Goal: Contribute content

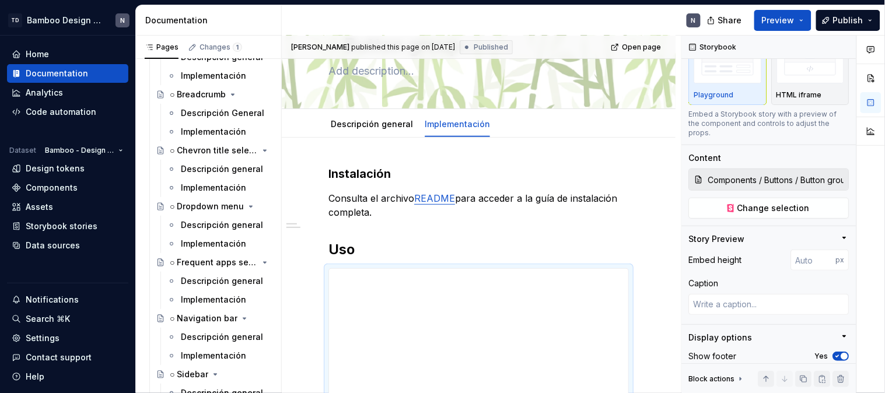
scroll to position [5832, 0]
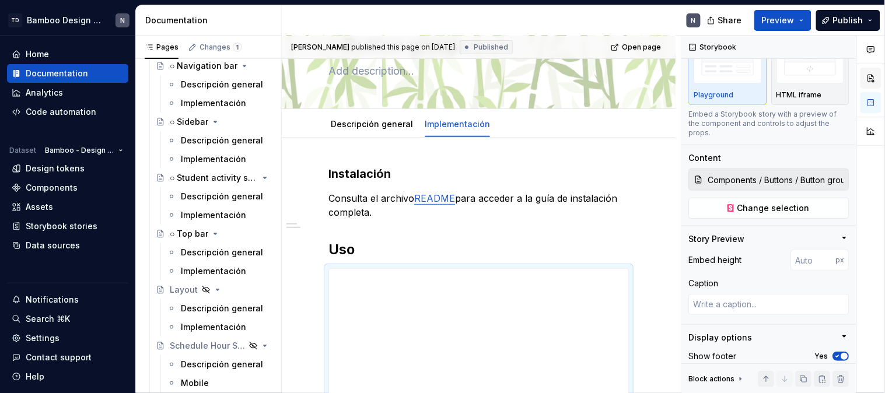
click at [195, 252] on div "Descripción general" at bounding box center [222, 253] width 82 height 12
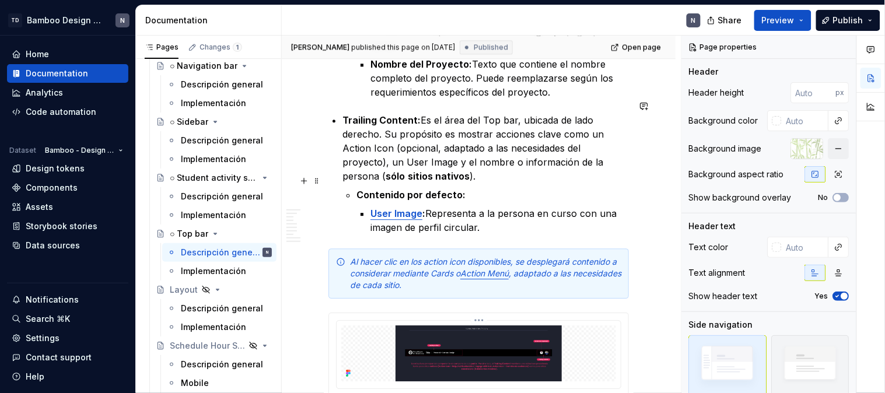
scroll to position [777, 0]
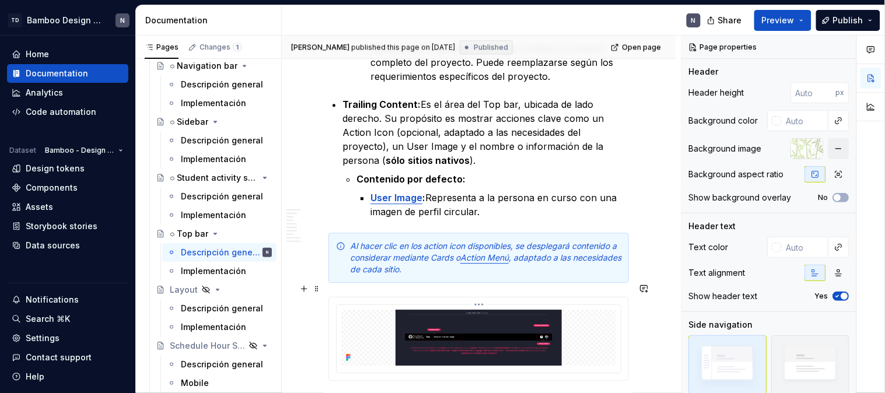
click at [374, 305] on div at bounding box center [479, 339] width 284 height 68
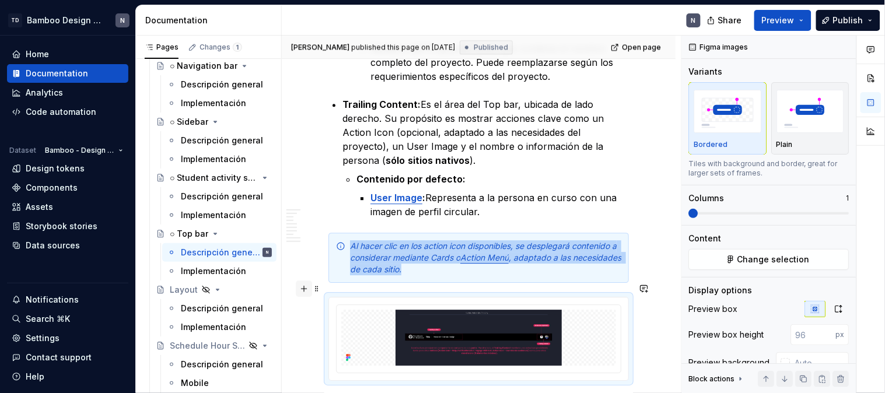
click at [302, 289] on button "button" at bounding box center [304, 289] width 16 height 16
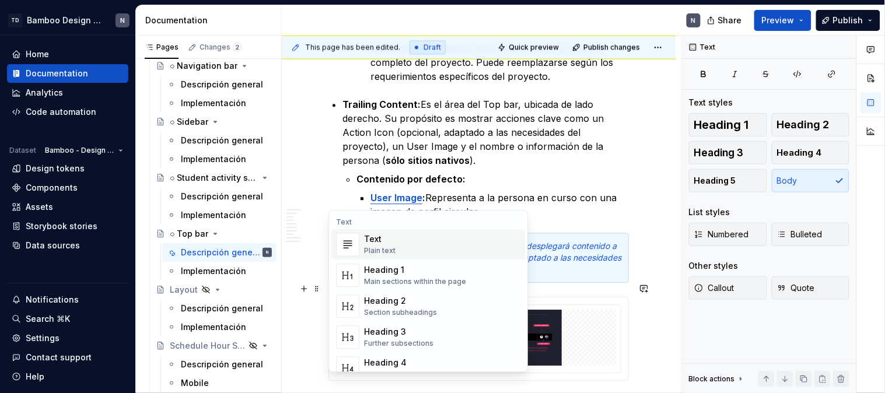
scroll to position [3, 0]
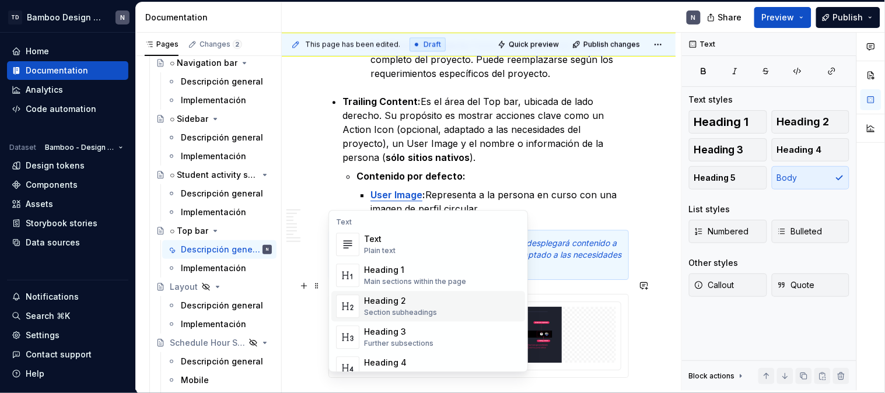
type textarea "*"
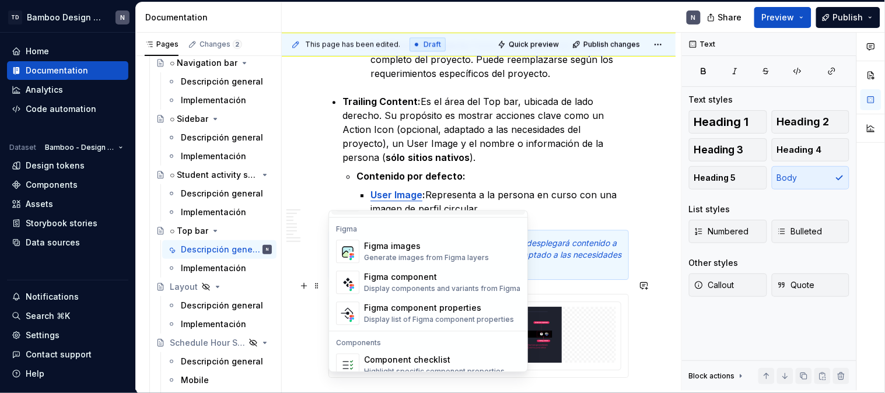
scroll to position [1101, 0]
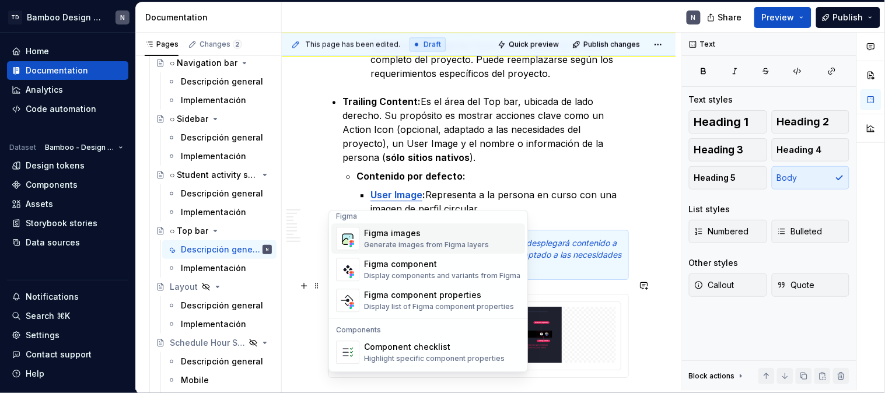
click at [404, 235] on div "Figma images" at bounding box center [426, 233] width 125 height 12
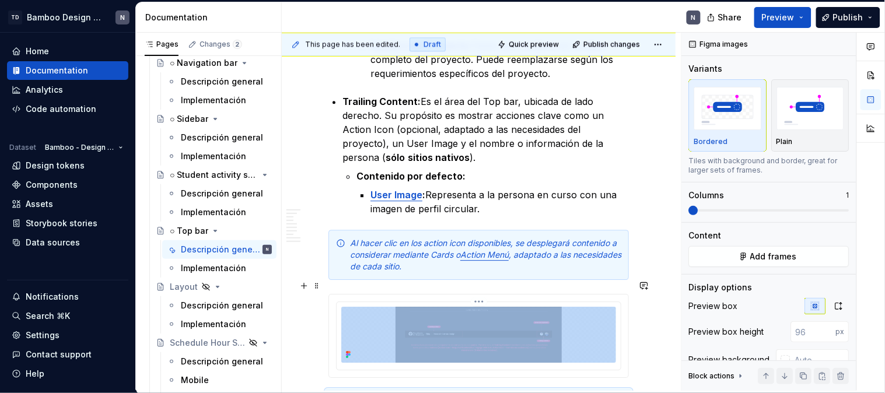
scroll to position [850, 0]
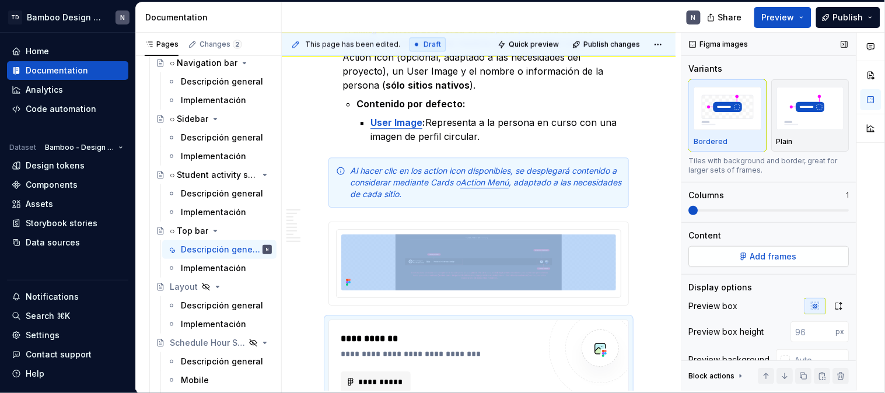
click at [784, 261] on span "Add frames" at bounding box center [774, 257] width 47 height 12
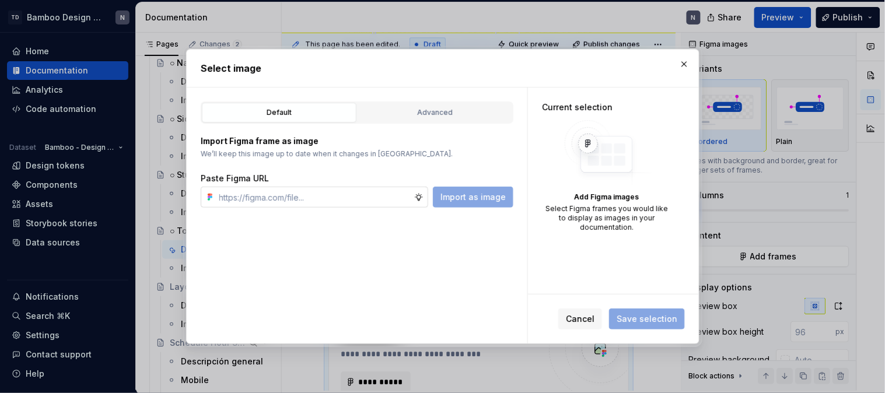
click at [317, 205] on input "text" at bounding box center [314, 197] width 199 height 21
type input "[URL][DOMAIN_NAME]"
click at [463, 199] on span "Import as image" at bounding box center [472, 197] width 65 height 12
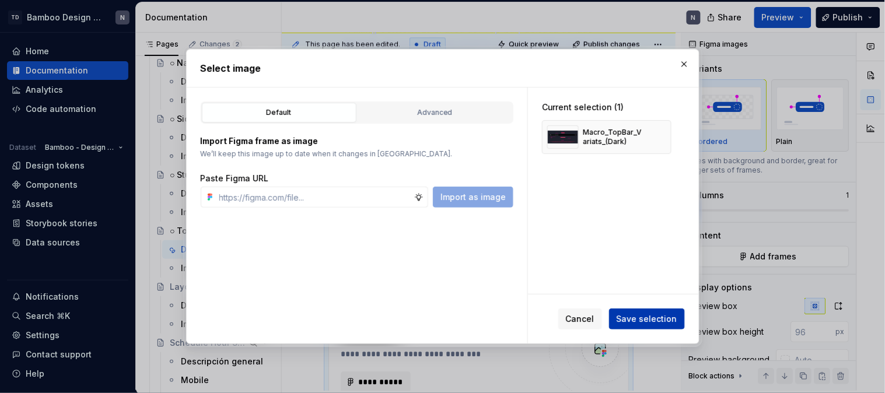
click at [653, 327] on button "Save selection" at bounding box center [647, 319] width 76 height 21
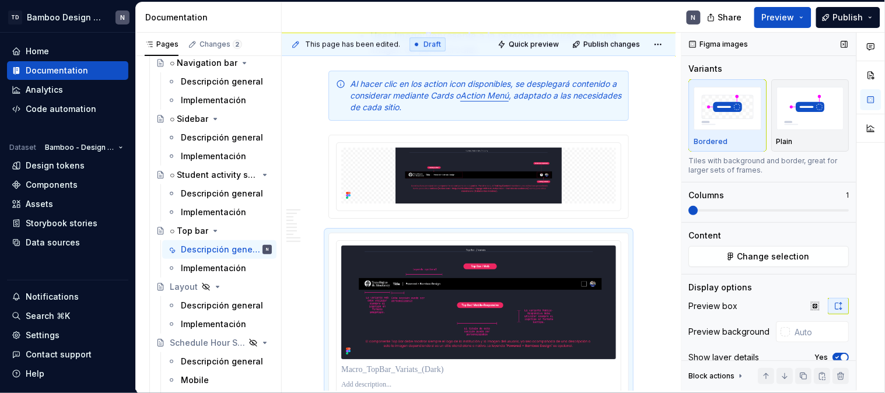
scroll to position [22, 0]
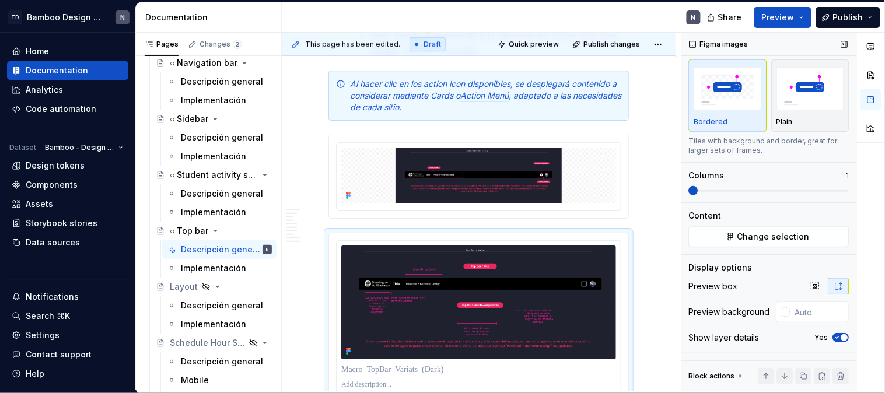
click at [833, 338] on icon "button" at bounding box center [837, 337] width 9 height 7
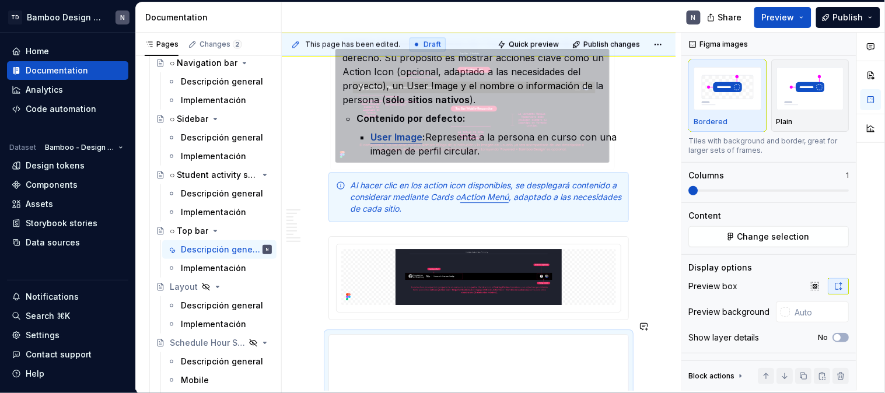
scroll to position [829, 0]
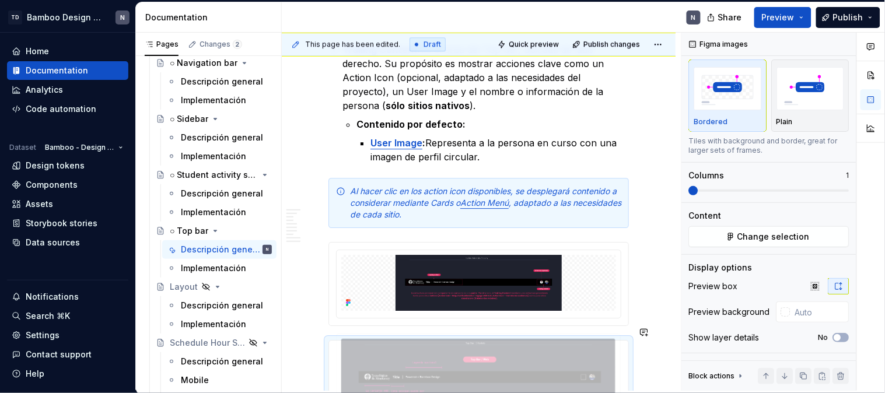
drag, startPoint x: 439, startPoint y: 335, endPoint x: 444, endPoint y: 156, distance: 179.1
click at [444, 156] on body "TD Bamboo Design System N Home Documentation Analytics Code automation Dataset …" at bounding box center [442, 196] width 885 height 393
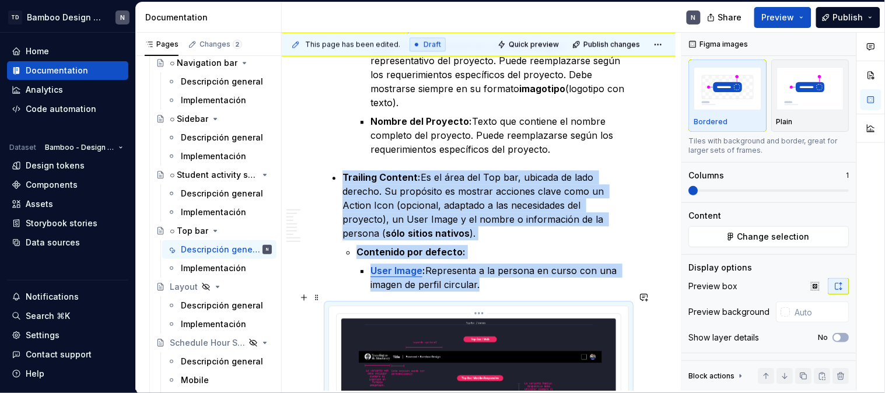
scroll to position [700, 0]
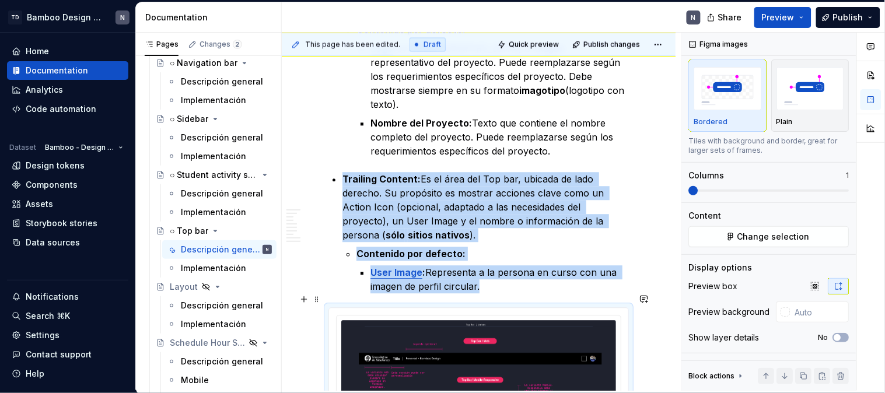
type textarea "*"
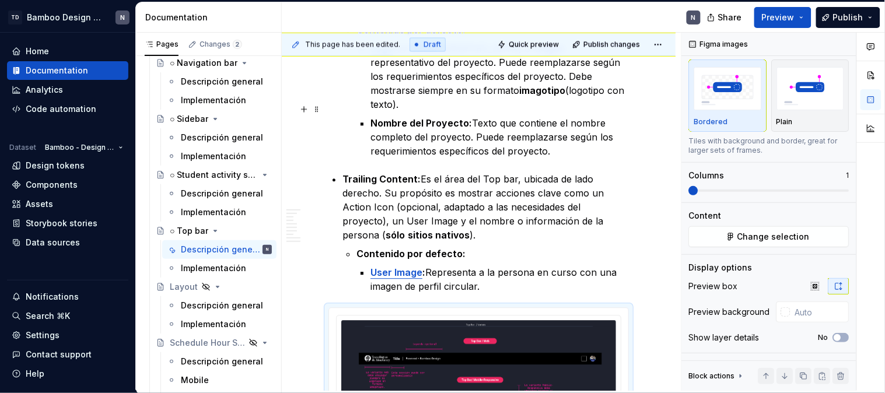
click at [565, 135] on p "Nombre del Proyecto: Texto que contiene el nombre completo del proyecto. Puede …" at bounding box center [499, 137] width 258 height 42
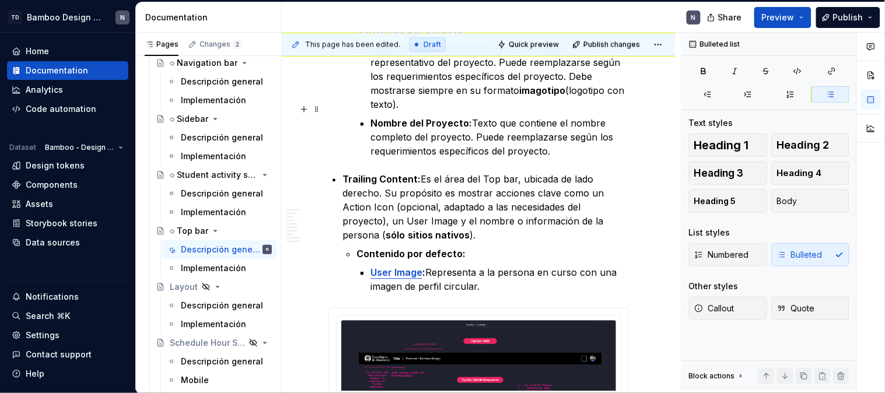
scroll to position [0, 0]
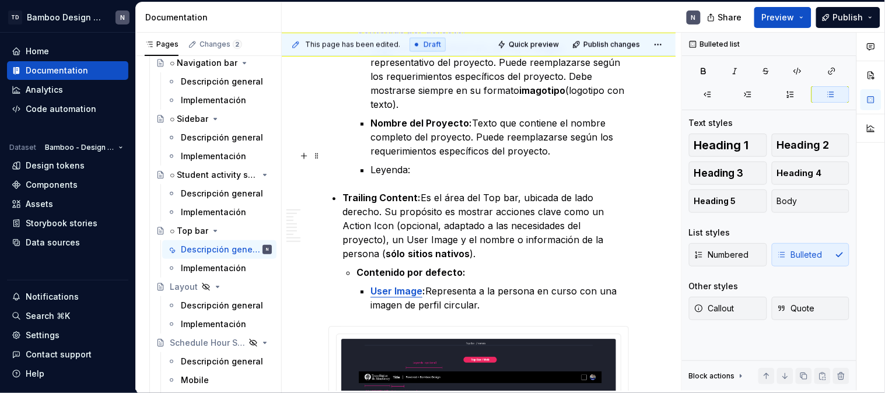
click at [502, 163] on p "Leyenda:" at bounding box center [499, 170] width 258 height 14
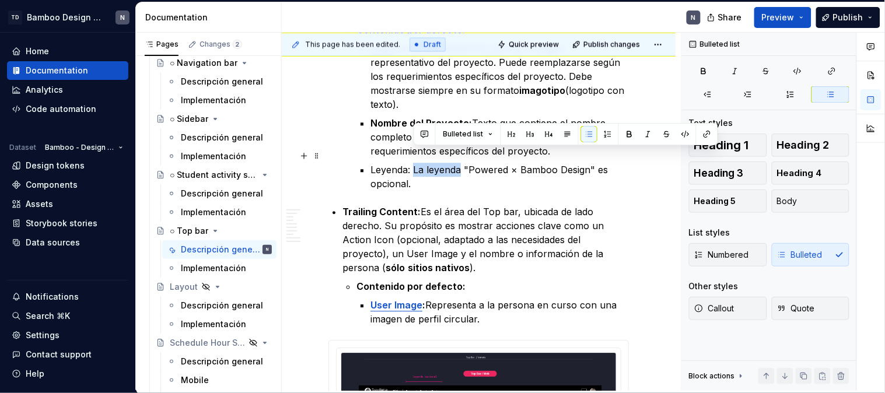
drag, startPoint x: 460, startPoint y: 156, endPoint x: 415, endPoint y: 160, distance: 45.0
click at [415, 163] on p "Leyenda: La leyenda "Powered × Bamboo Design" es opcional." at bounding box center [499, 177] width 258 height 28
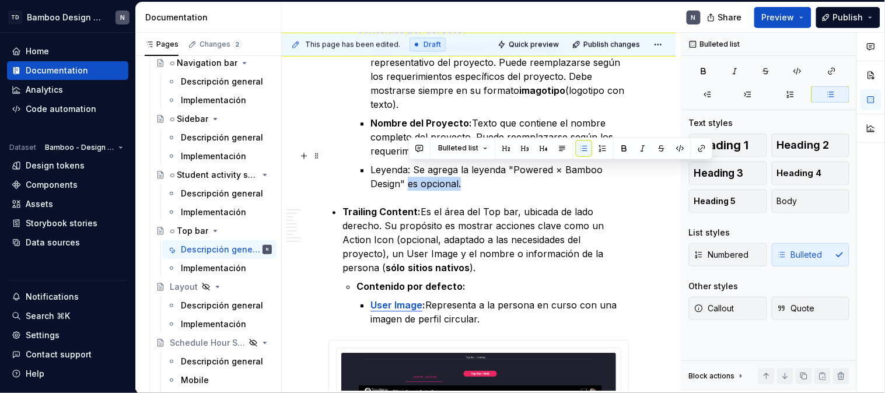
drag, startPoint x: 409, startPoint y: 174, endPoint x: 464, endPoint y: 173, distance: 54.8
click at [464, 173] on p "Leyenda: Se agrega la leyenda "Powered × Bamboo Design" es opcional." at bounding box center [499, 177] width 258 height 28
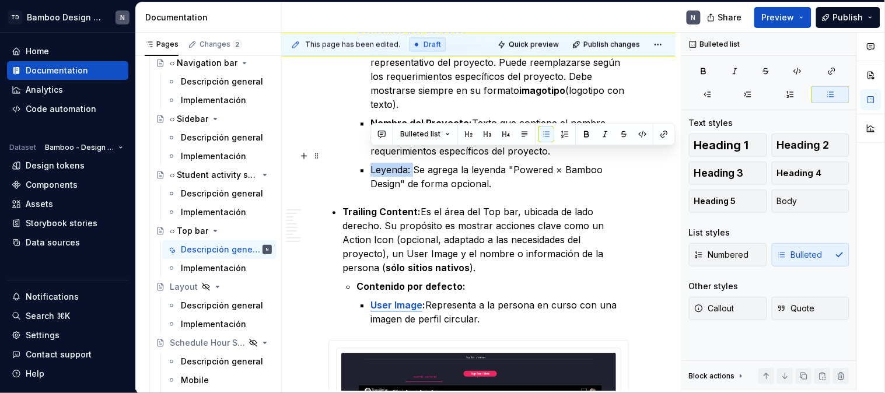
drag, startPoint x: 412, startPoint y: 156, endPoint x: 372, endPoint y: 156, distance: 40.2
click at [372, 163] on p "Leyenda: Se agrega la leyenda "Powered × Bamboo Design" de forma opcional." at bounding box center [499, 177] width 258 height 28
click at [710, 71] on button "button" at bounding box center [703, 71] width 29 height 16
click at [498, 170] on p "Leyenda: Se agrega la leyenda "Powered × Bamboo Design" de forma opcional." at bounding box center [499, 177] width 258 height 28
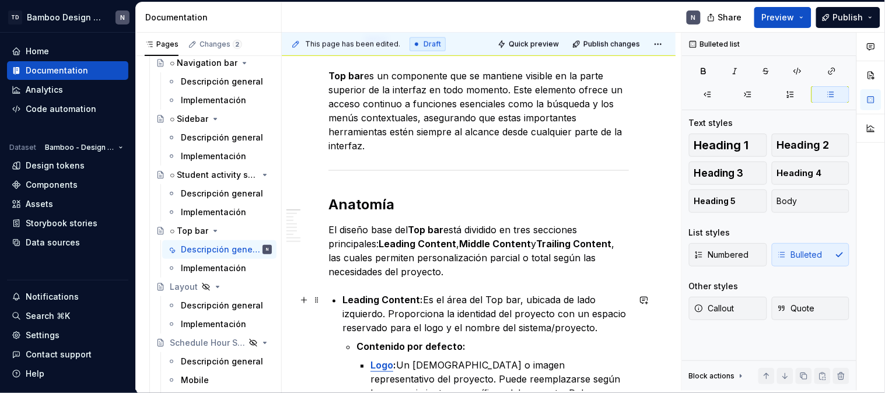
scroll to position [376, 0]
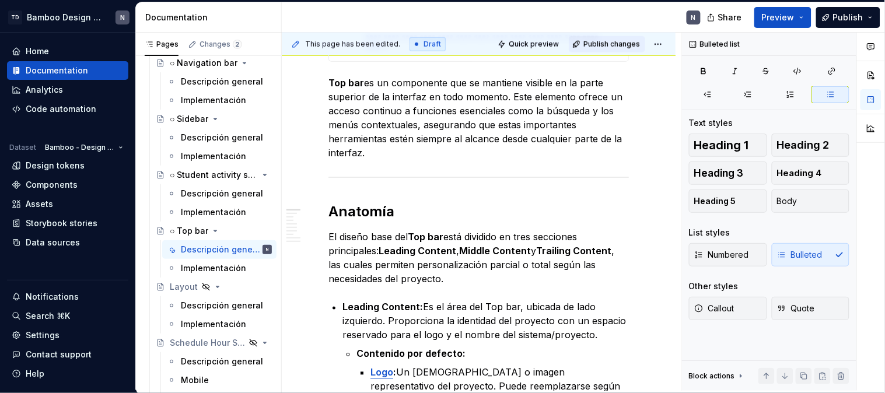
click at [604, 44] on span "Publish changes" at bounding box center [611, 44] width 57 height 9
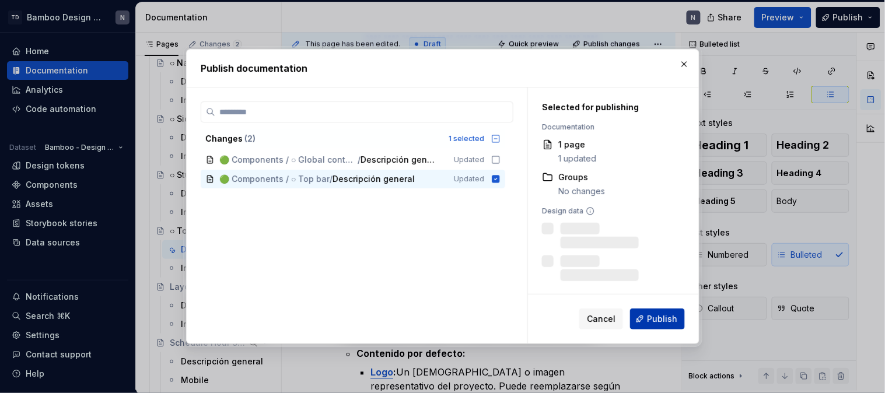
click at [661, 312] on button "Publish" at bounding box center [657, 319] width 55 height 21
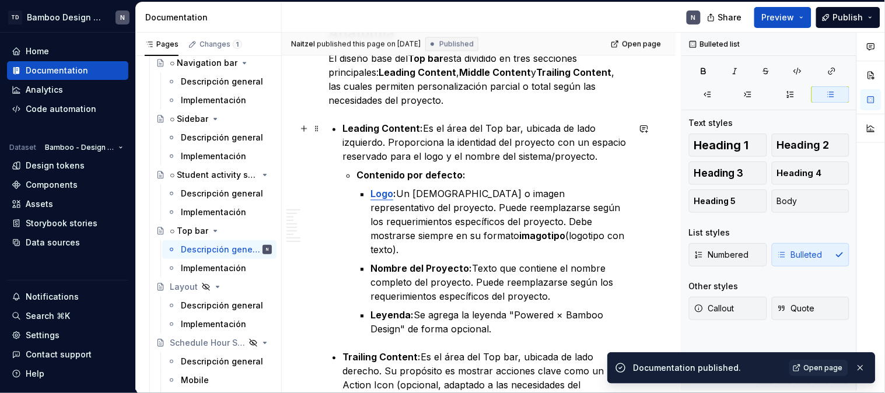
scroll to position [570, 0]
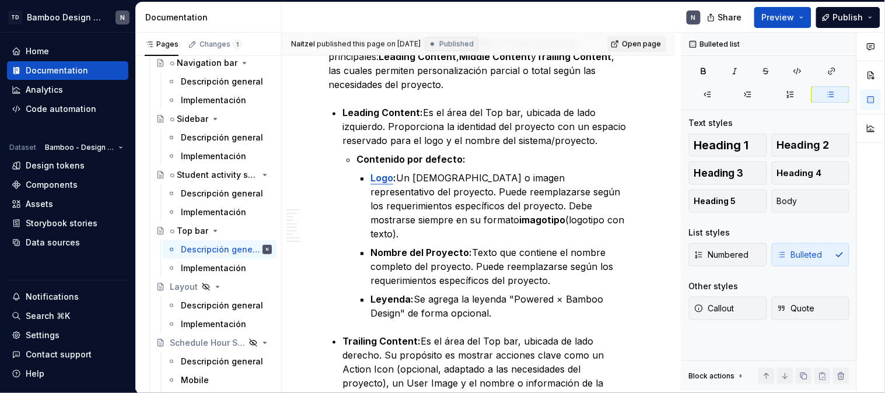
click at [648, 42] on span "Open page" at bounding box center [641, 44] width 39 height 9
type textarea "*"
